Goal: Task Accomplishment & Management: Use online tool/utility

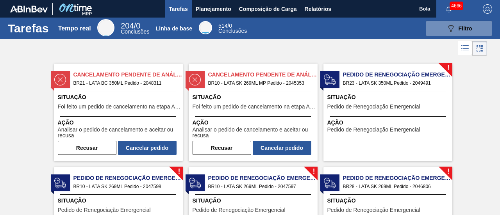
click at [303, 52] on div at bounding box center [250, 48] width 500 height 19
click at [323, 7] on font "Relatórios" at bounding box center [318, 9] width 27 height 6
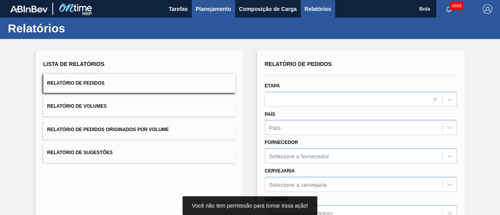
click at [215, 12] on font "Planejamento" at bounding box center [214, 8] width 36 height 9
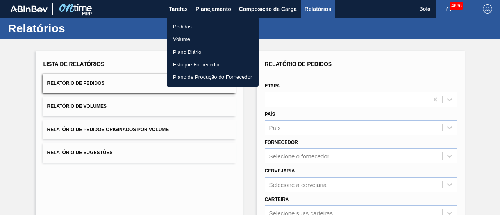
drag, startPoint x: 320, startPoint y: 7, endPoint x: 302, endPoint y: 40, distance: 37.2
click at [320, 7] on div at bounding box center [250, 107] width 500 height 215
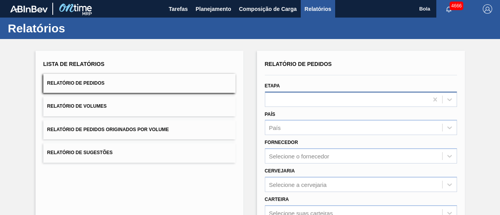
click at [283, 96] on div at bounding box center [346, 99] width 163 height 11
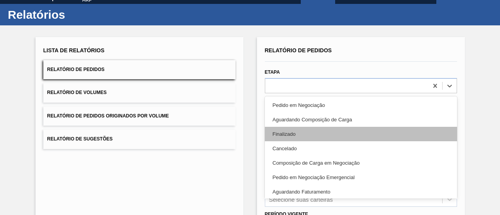
scroll to position [15, 0]
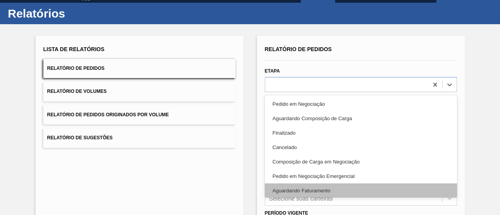
click at [309, 191] on font "Aguardando Faturamento" at bounding box center [302, 191] width 58 height 6
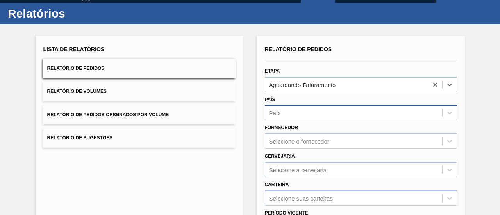
click at [296, 107] on div "País" at bounding box center [353, 112] width 177 height 11
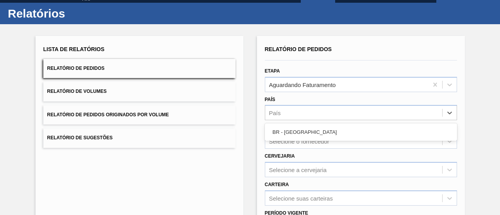
click at [293, 135] on div "BR - Brasil" at bounding box center [361, 132] width 192 height 14
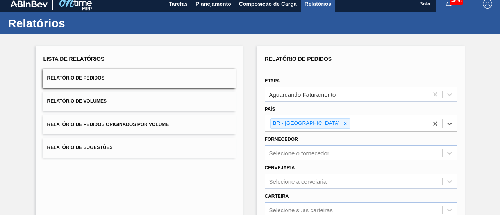
scroll to position [0, 0]
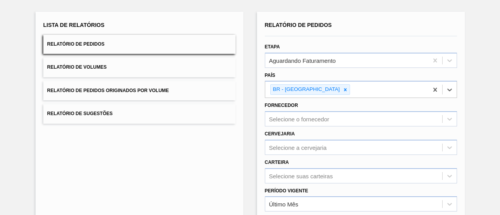
click at [292, 161] on div "Carteira Selecione suas carteiras" at bounding box center [361, 170] width 192 height 27
click at [289, 168] on div "Selecione suas carteiras" at bounding box center [361, 175] width 192 height 15
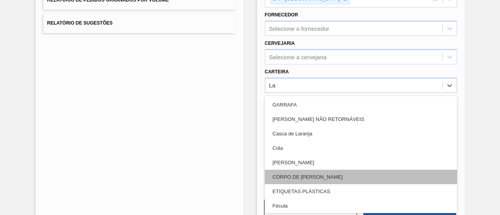
type input "Lat"
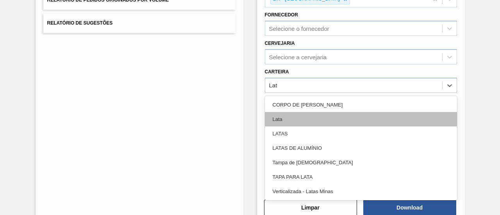
click at [285, 117] on div "Lata" at bounding box center [361, 119] width 192 height 14
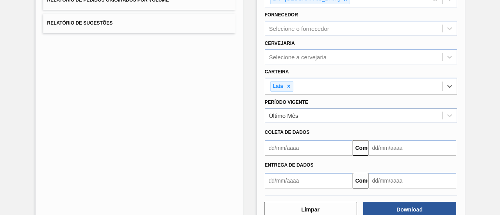
click at [312, 110] on div "Último Mês" at bounding box center [353, 115] width 177 height 11
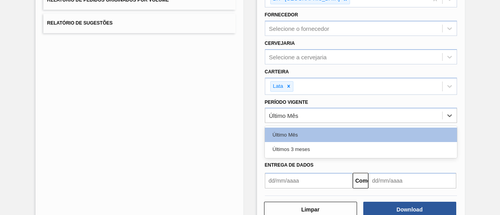
click at [306, 149] on font "Últimos 3 meses" at bounding box center [292, 150] width 38 height 6
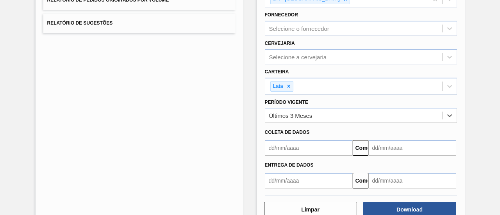
click at [301, 150] on input "text" at bounding box center [309, 148] width 88 height 16
click at [476, 101] on div "Lista de Relatórios Relatório de Pedidos Relatório de Volumes Relatório de Pedi…" at bounding box center [250, 72] width 500 height 327
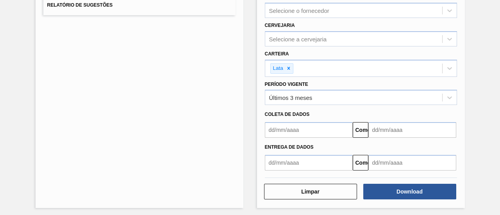
scroll to position [149, 0]
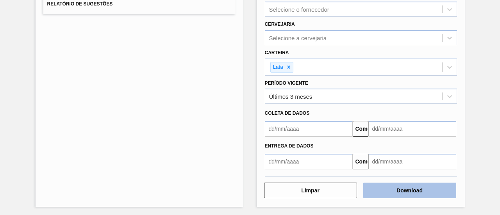
click at [414, 189] on font "Download" at bounding box center [410, 191] width 26 height 6
